Goal: Task Accomplishment & Management: Manage account settings

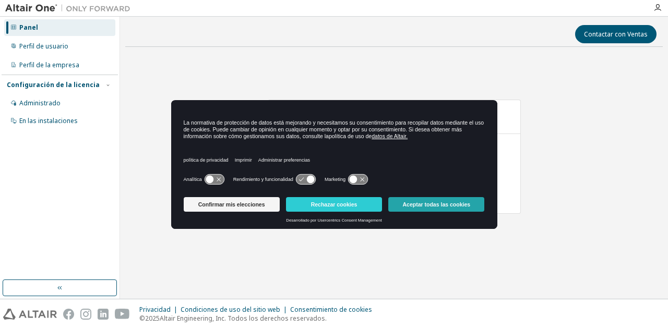
click at [423, 205] on font "Aceptar todas las cookies" at bounding box center [437, 205] width 68 height 6
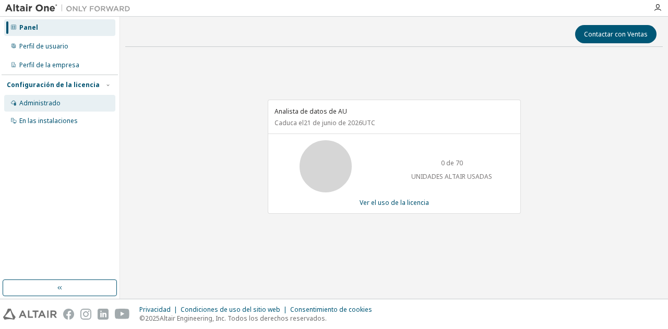
click at [43, 104] on font "Administrado" at bounding box center [39, 103] width 41 height 9
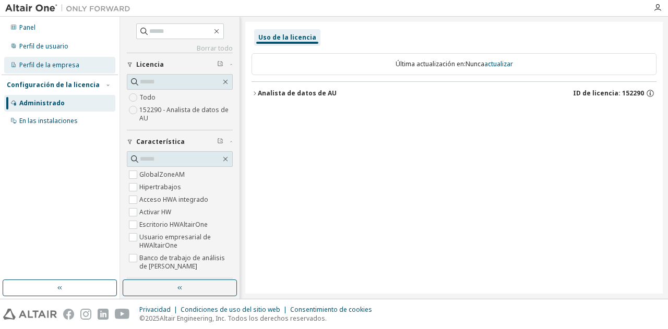
click at [58, 59] on div "Perfil de la empresa" at bounding box center [59, 65] width 111 height 17
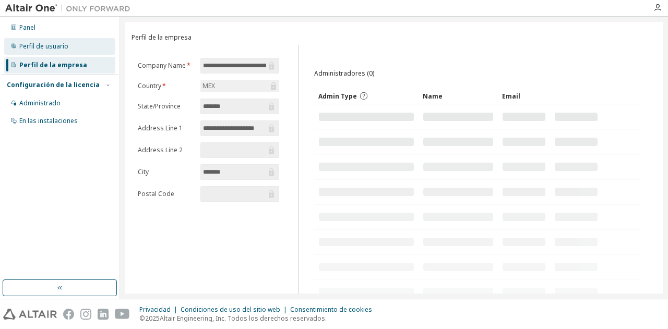
click at [58, 48] on font "Perfil de usuario" at bounding box center [43, 46] width 49 height 9
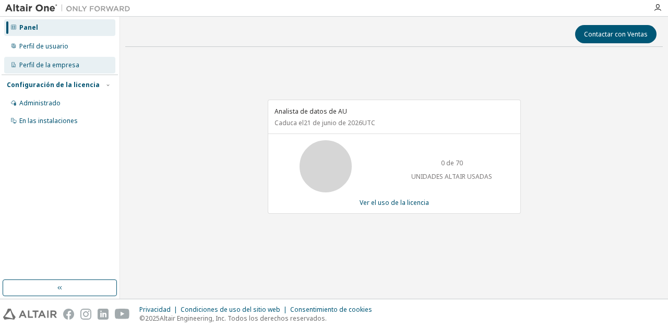
click at [68, 65] on font "Perfil de la empresa" at bounding box center [49, 65] width 60 height 9
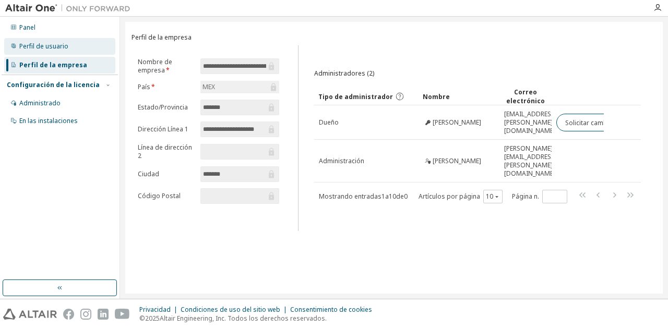
click at [60, 46] on font "Perfil de usuario" at bounding box center [43, 46] width 49 height 9
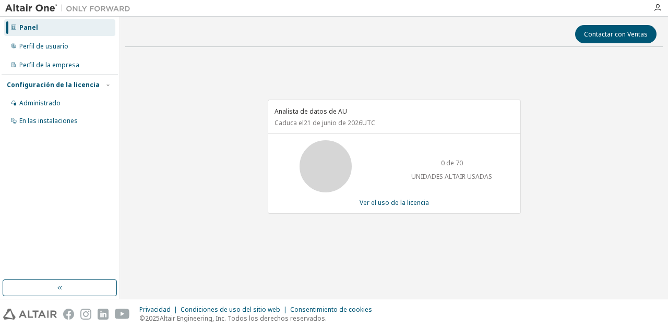
click at [61, 31] on div "Panel" at bounding box center [59, 27] width 111 height 17
click at [57, 51] on div "Perfil de usuario" at bounding box center [59, 46] width 111 height 17
